Goal: Transaction & Acquisition: Purchase product/service

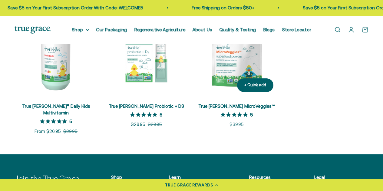
click at [254, 68] on img at bounding box center [236, 55] width 83 height 83
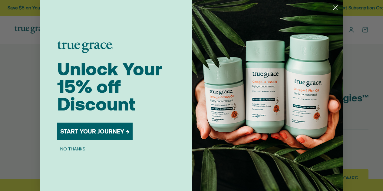
click at [331, 10] on circle "Close dialog" at bounding box center [335, 8] width 10 height 10
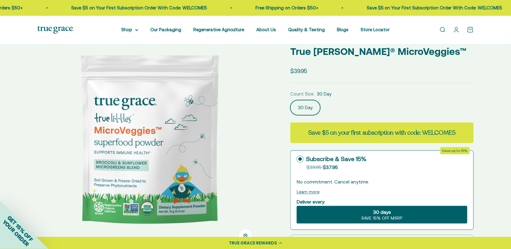
scroll to position [35, 0]
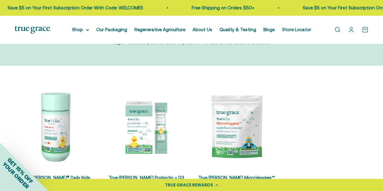
scroll to position [71, 0]
